Goal: Ask a question

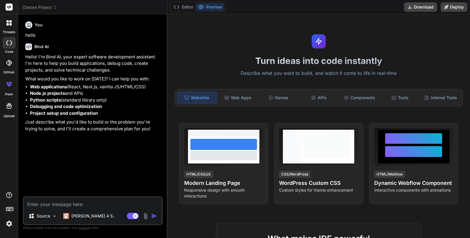
click at [46, 4] on header "Choose Project Created with Pixso." at bounding box center [92, 7] width 149 height 14
click at [45, 10] on span "Choose Project" at bounding box center [39, 7] width 35 height 6
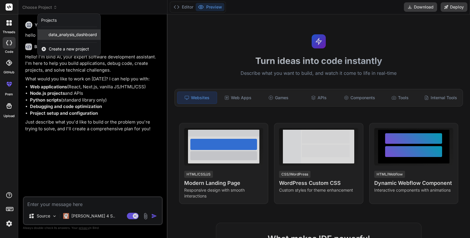
click at [54, 36] on span "data_analysis_dashboard" at bounding box center [73, 35] width 49 height 6
type textarea "x"
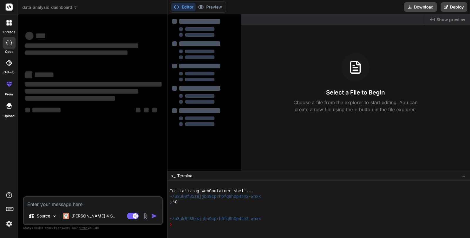
click at [63, 207] on textarea at bounding box center [93, 203] width 138 height 11
type textarea "iti"
type textarea "x"
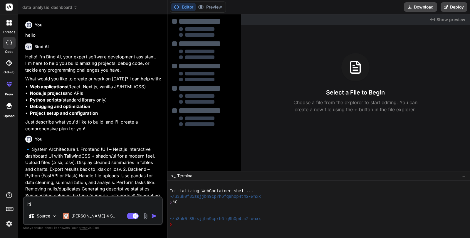
type textarea "iti"
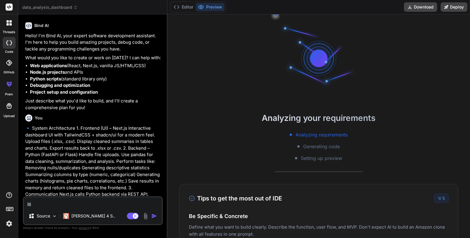
type textarea "x"
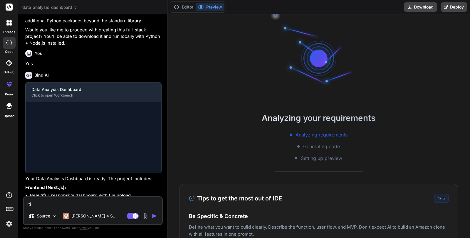
scroll to position [433, 0]
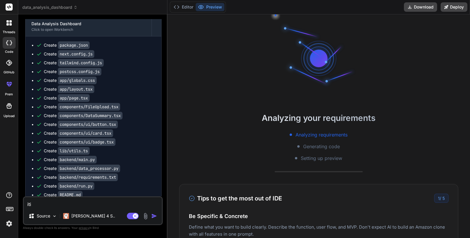
type textarea "iti"
type textarea "x"
type textarea "it"
type textarea "x"
type textarea "it"
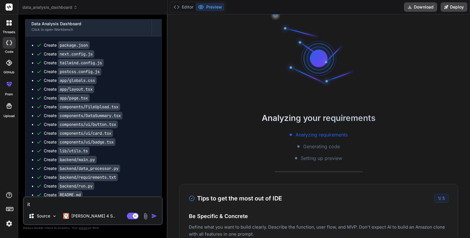
type textarea "x"
type textarea "it i"
type textarea "x"
type textarea "it is"
type textarea "x"
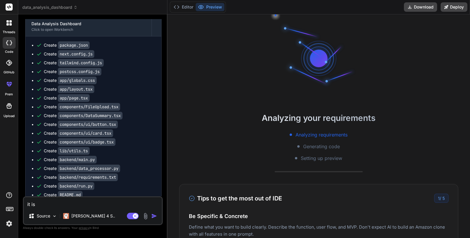
type textarea "it is"
type textarea "x"
type textarea "it is s"
type textarea "x"
type textarea "it is sh"
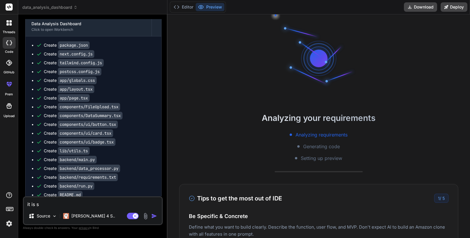
type textarea "x"
type textarea "it is sho"
type textarea "x"
type textarea "it is show"
type textarea "x"
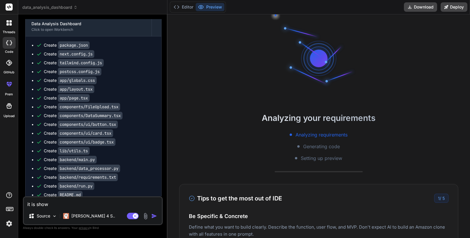
type textarea "it is showi"
type textarea "x"
type textarea "it is showin"
type textarea "x"
type textarea "it is showing"
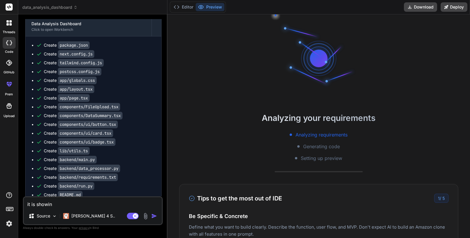
type textarea "x"
type textarea "it is showing"
type textarea "x"
type textarea "it is showing f"
type textarea "x"
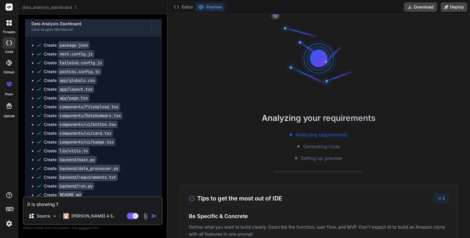
type textarea "it is showing fi"
type textarea "x"
type textarea "it is showing fil"
type textarea "x"
type textarea "it is showing file"
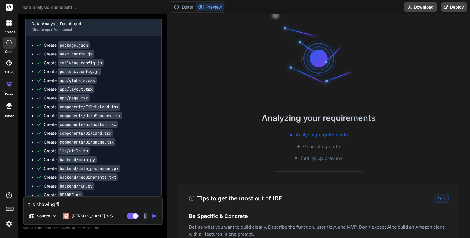
type textarea "x"
type textarea "it is showing file"
type textarea "x"
type textarea "it is showing file u"
type textarea "x"
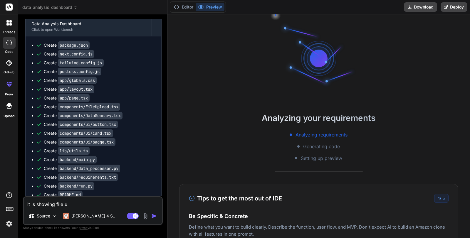
type textarea "it is showing file up"
type textarea "x"
type textarea "it is showing file upl"
type textarea "x"
type textarea "it is showing file uplo"
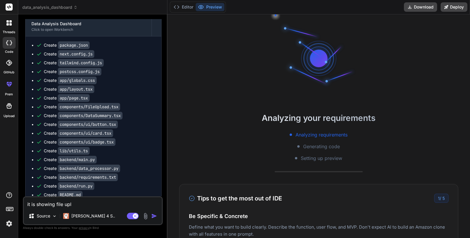
type textarea "x"
type textarea "it is showing file uploa"
type textarea "x"
type textarea "it is showing file upload"
type textarea "x"
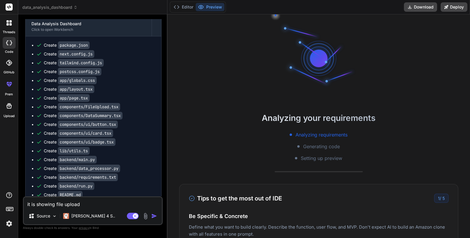
type textarea "it is showing file upload"
type textarea "x"
type textarea "it is showing file upload e"
type textarea "x"
type textarea "it is showing file upload er"
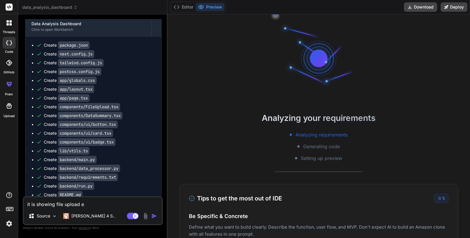
type textarea "x"
type textarea "it is showing file upload err"
type textarea "x"
type textarea "it is showing file upload erro"
type textarea "x"
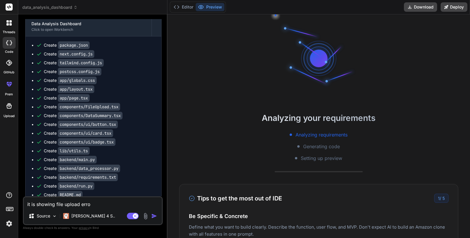
type textarea "it is showing file upload error"
type textarea "x"
type textarea "it is showing file upload error"
type textarea "x"
type textarea "it is showing file upload error f"
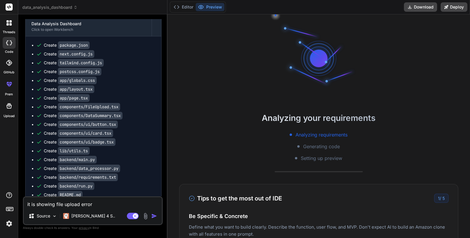
type textarea "x"
type textarea "it is showing file upload error fi"
type textarea "x"
type textarea "it is showing file upload error fix"
type textarea "x"
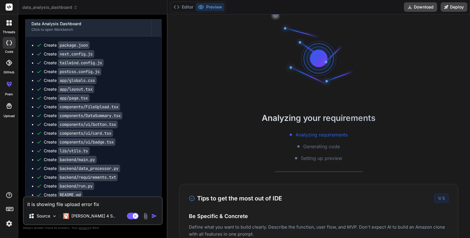
type textarea "it is showing file upload error fix"
type textarea "x"
type textarea "it is showing file upload error fix t"
type textarea "x"
type textarea "it is showing file upload error fix th"
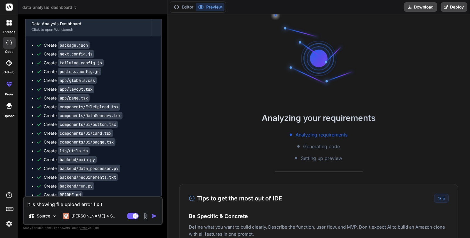
type textarea "x"
type textarea "it is showing file upload error fix tha"
type textarea "x"
type textarea "it is showing file upload error fix that"
type textarea "x"
